Goal: Task Accomplishment & Management: Manage account settings

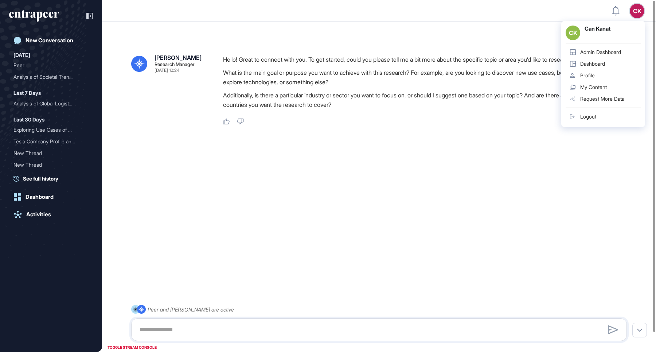
click at [599, 54] on div "Admin Dashboard" at bounding box center [600, 52] width 41 height 6
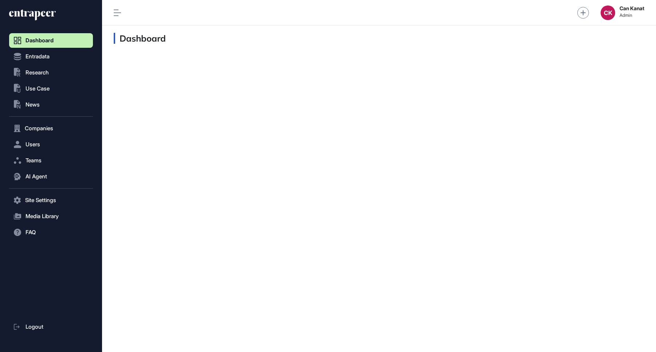
scroll to position [0, 0]
click at [38, 143] on span "Users" at bounding box center [33, 144] width 15 height 6
click at [72, 159] on link "User List" at bounding box center [53, 159] width 80 height 13
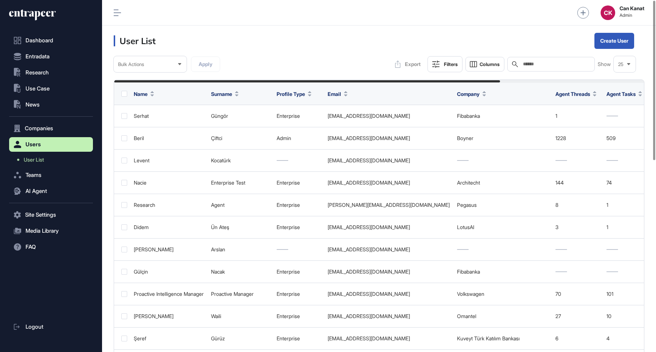
click at [564, 63] on input "text" at bounding box center [556, 64] width 68 height 6
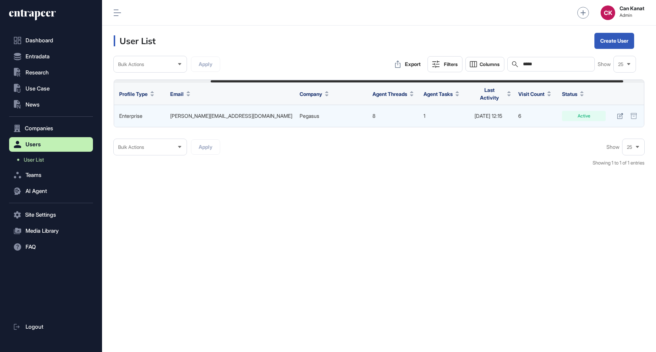
scroll to position [0, 151]
type input "*****"
click at [618, 113] on icon at bounding box center [619, 116] width 6 height 6
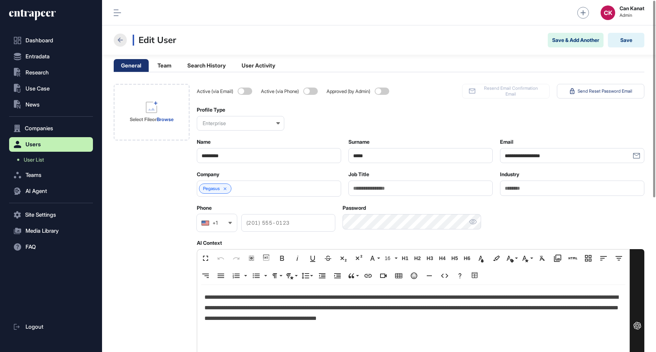
click at [119, 40] on icon at bounding box center [120, 40] width 5 height 5
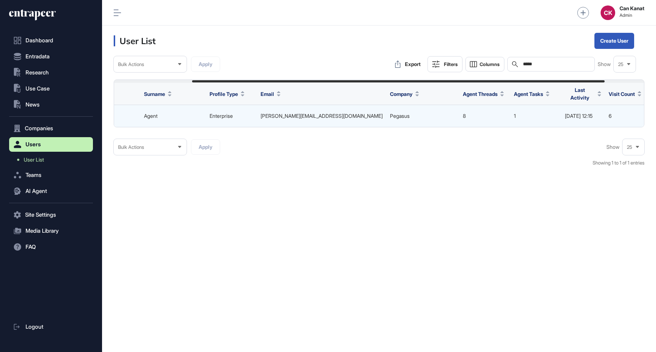
scroll to position [0, 151]
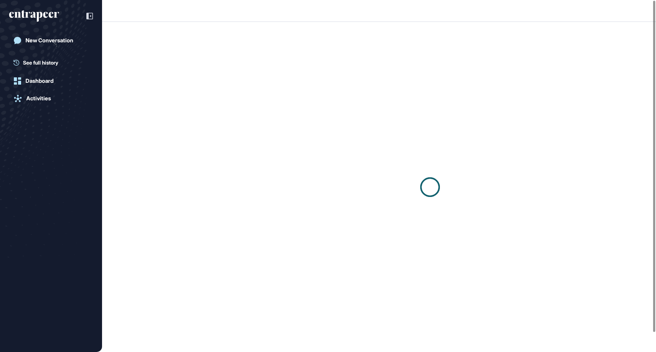
scroll to position [0, 0]
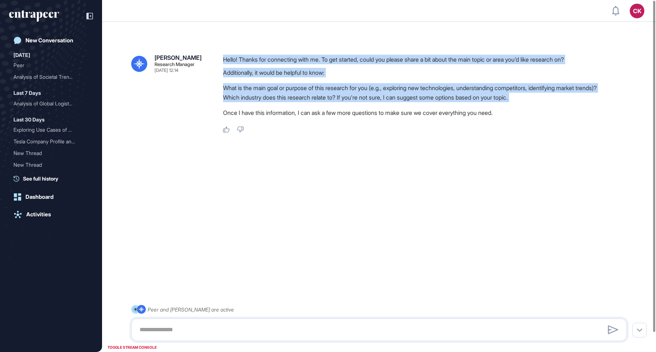
drag, startPoint x: 221, startPoint y: 60, endPoint x: 377, endPoint y: 114, distance: 164.9
click at [375, 113] on div "Reese Research Manager Aug 22, 2025 12:14 Hello! Thanks for connecting with me.…" at bounding box center [379, 94] width 496 height 78
click at [56, 38] on div "New Conversation" at bounding box center [50, 40] width 48 height 7
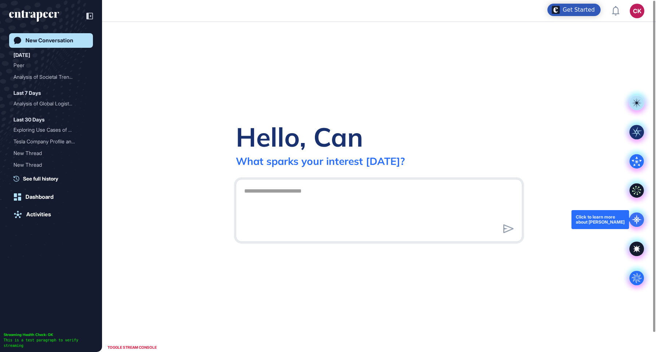
click at [638, 212] on icon at bounding box center [636, 219] width 15 height 15
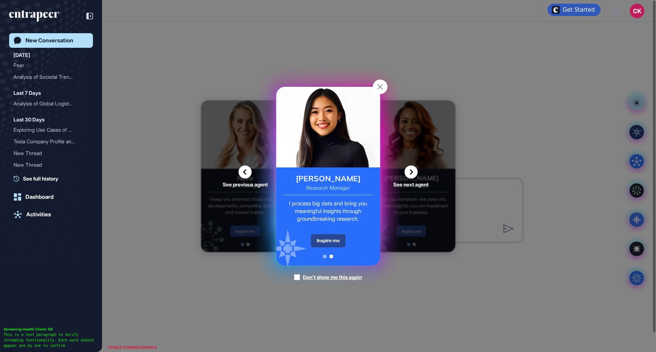
click at [330, 239] on div "Inspire me" at bounding box center [328, 240] width 35 height 13
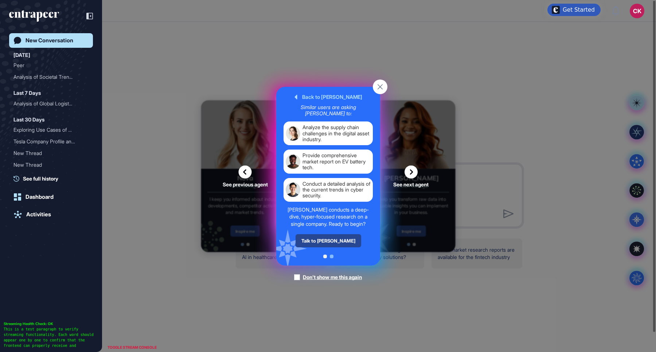
click at [329, 235] on div "Talk to Reese" at bounding box center [328, 240] width 66 height 13
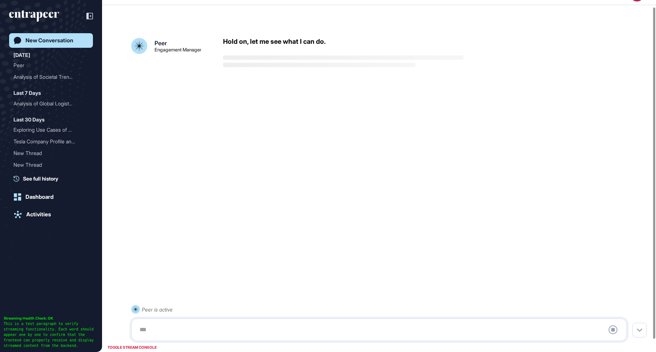
scroll to position [20, 0]
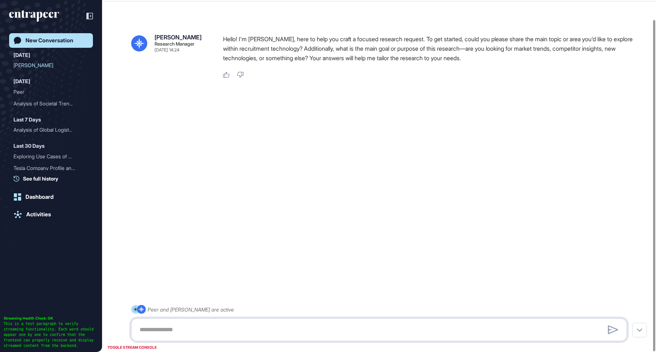
click at [477, 329] on textarea at bounding box center [379, 329] width 488 height 15
click at [379, 326] on textarea at bounding box center [379, 329] width 488 height 15
paste textarea "**********"
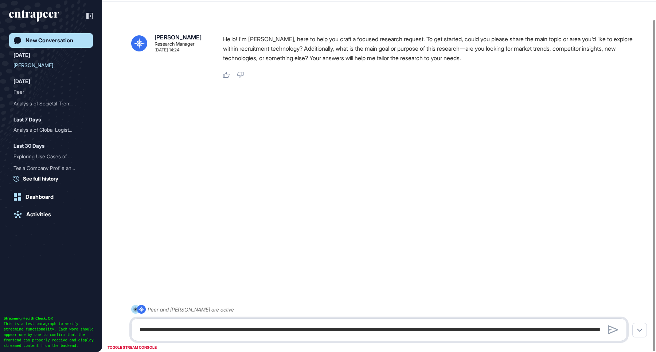
scroll to position [54, 0]
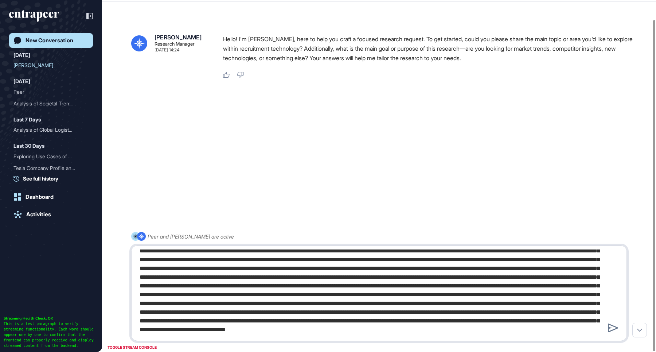
type textarea "**********"
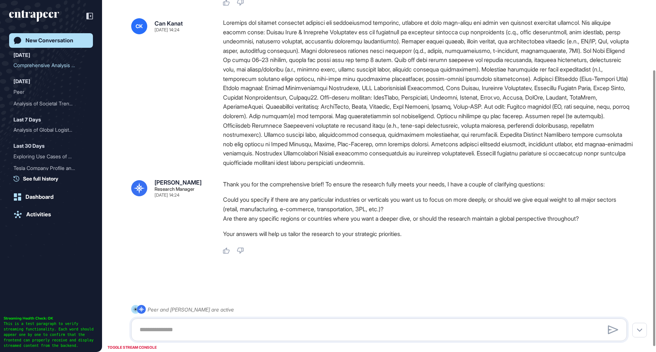
scroll to position [89, 0]
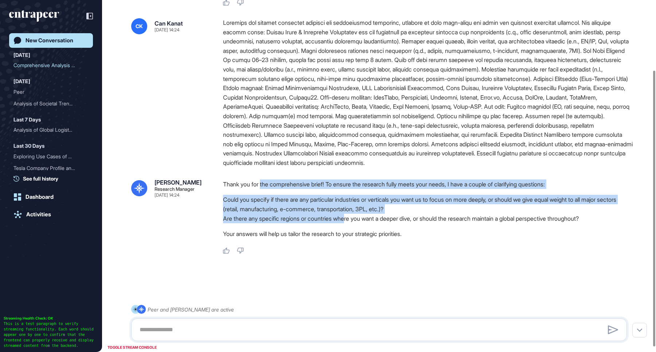
drag, startPoint x: 262, startPoint y: 193, endPoint x: 353, endPoint y: 224, distance: 96.0
click at [353, 224] on div "Thank you for the comprehensive brief! To ensure the research fully meets your …" at bounding box center [428, 210] width 410 height 63
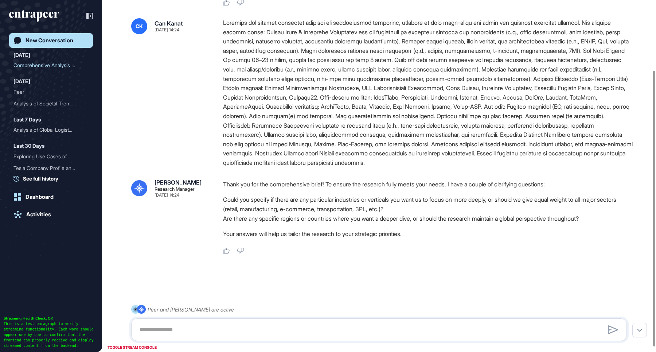
click at [423, 237] on p "Your answers will help us tailor the research to your strategic priorities." at bounding box center [428, 233] width 410 height 9
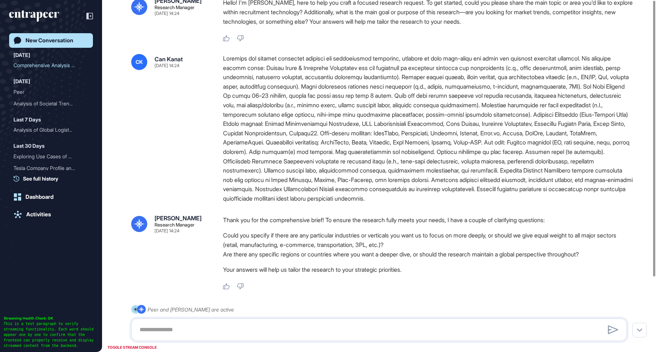
scroll to position [0, 0]
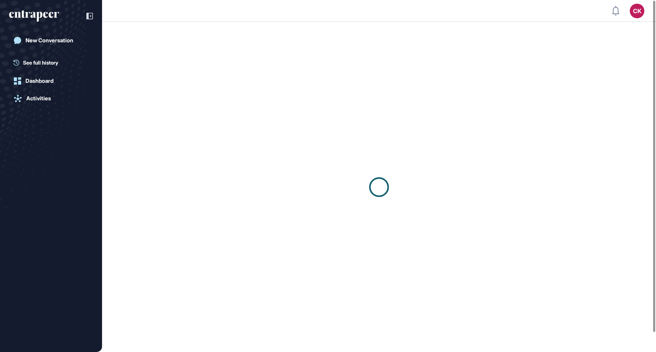
scroll to position [0, 0]
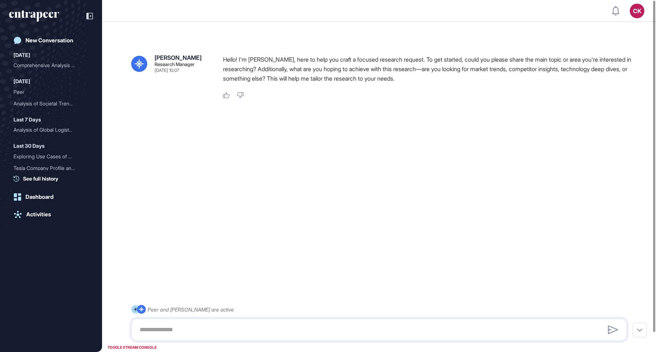
click at [636, 15] on div "CK" at bounding box center [637, 11] width 15 height 15
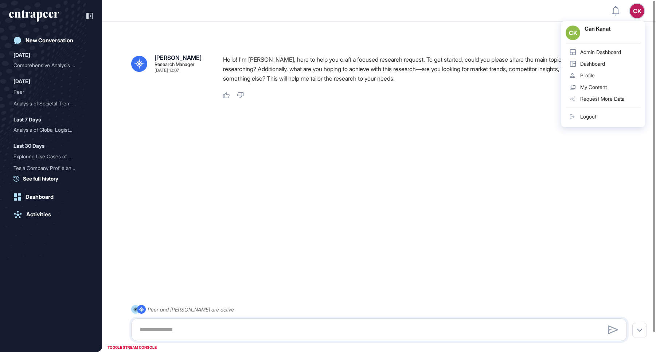
click at [598, 52] on div "Admin Dashboard" at bounding box center [600, 52] width 41 height 6
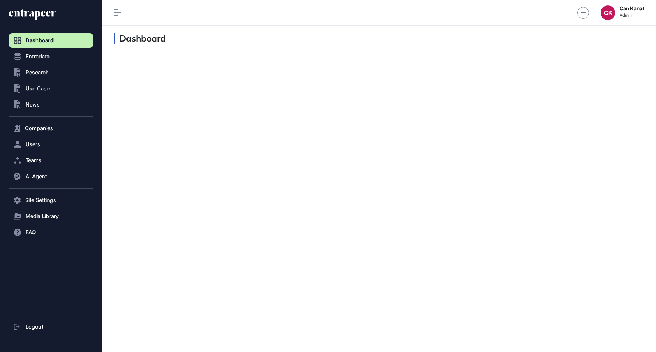
scroll to position [0, 0]
click at [47, 71] on span "Research" at bounding box center [37, 73] width 23 height 6
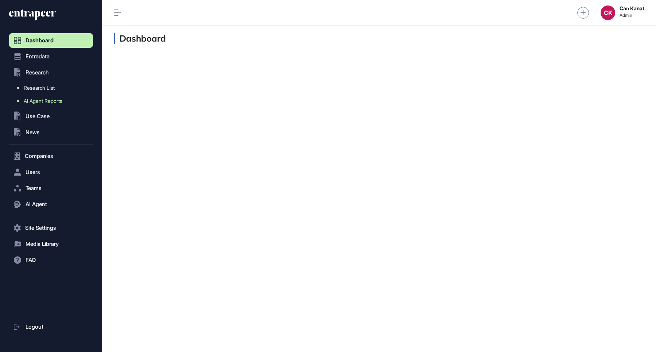
click at [59, 100] on span "AI Agent Reports" at bounding box center [43, 101] width 39 height 6
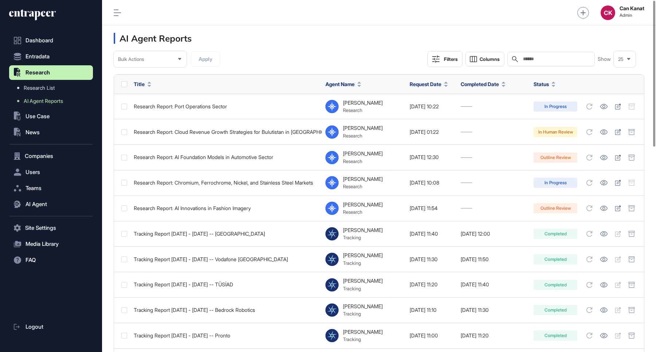
click at [558, 57] on input "text" at bounding box center [556, 59] width 68 height 6
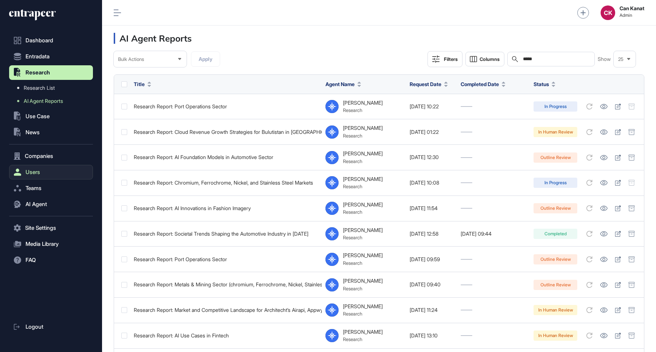
type input "*****"
click at [38, 169] on span "Users" at bounding box center [33, 172] width 15 height 6
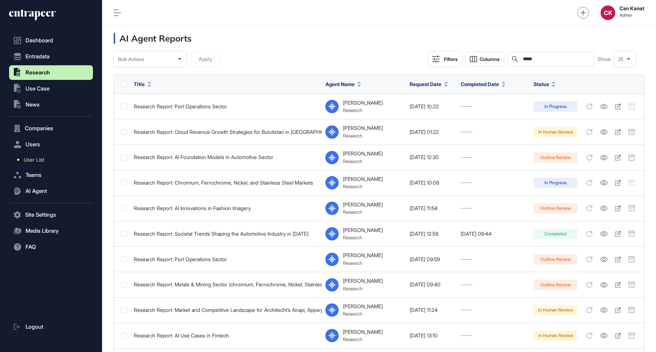
click at [43, 160] on span "User List" at bounding box center [34, 160] width 20 height 6
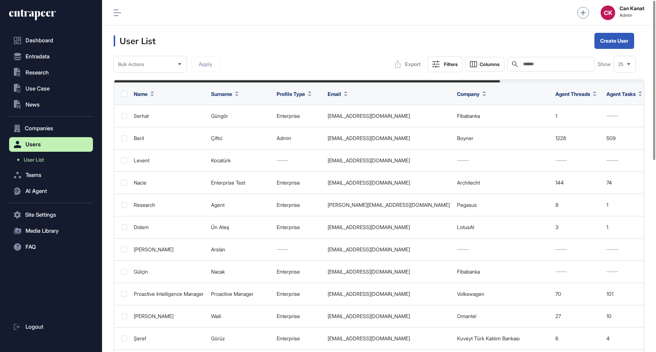
click at [559, 66] on input "text" at bounding box center [556, 64] width 68 height 6
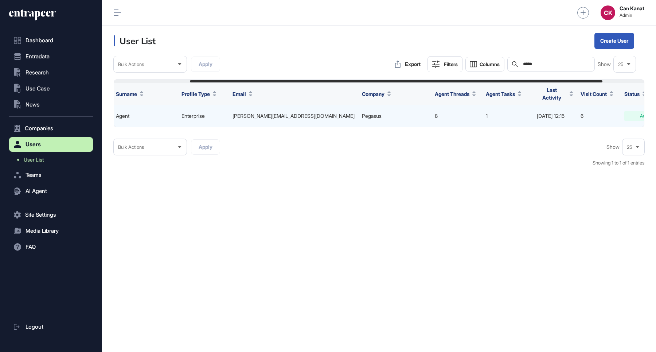
scroll to position [0, 151]
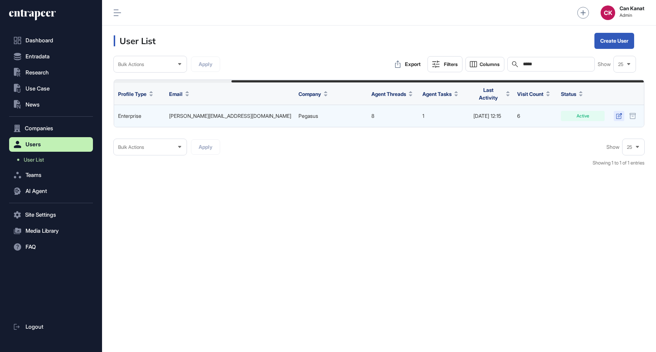
type input "*****"
click at [618, 113] on icon at bounding box center [619, 116] width 6 height 6
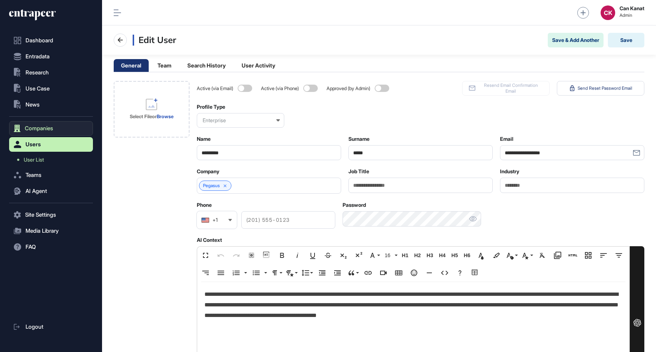
click at [42, 128] on span "Companies" at bounding box center [39, 128] width 28 height 6
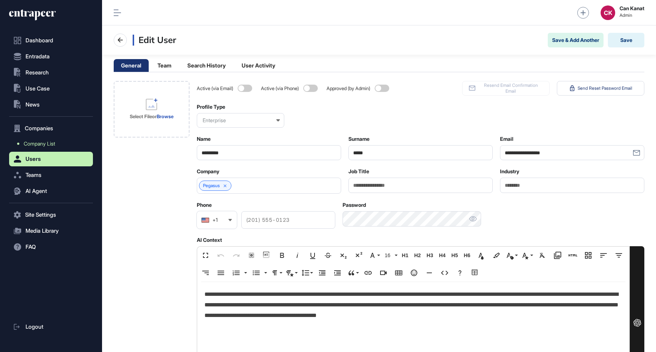
click at [50, 141] on span "Company List" at bounding box center [39, 144] width 31 height 6
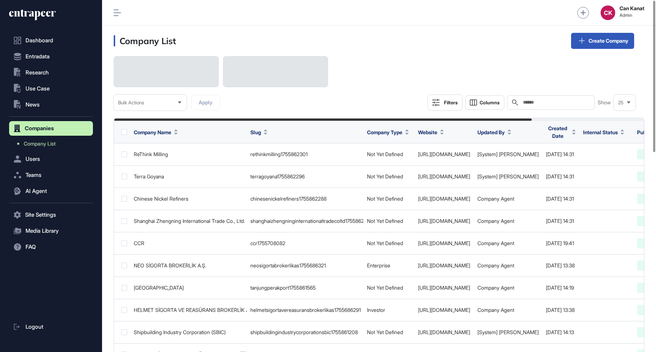
click at [548, 105] on div "Search" at bounding box center [550, 102] width 87 height 15
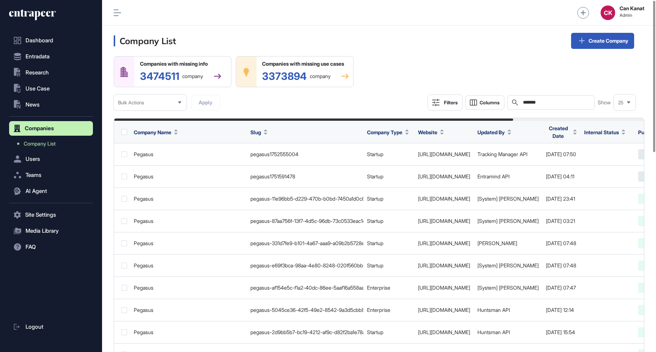
click at [550, 103] on input "*******" at bounding box center [556, 102] width 68 height 6
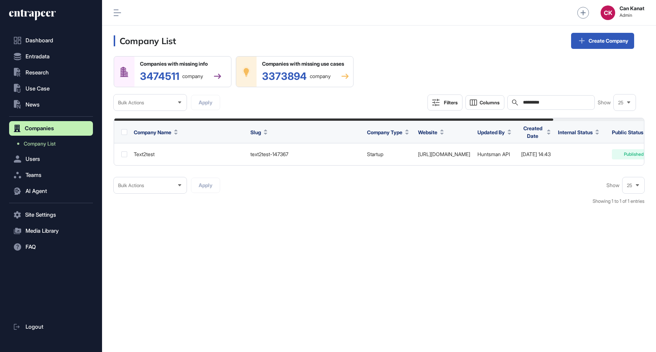
type input "*********"
